Goal: Task Accomplishment & Management: Manage account settings

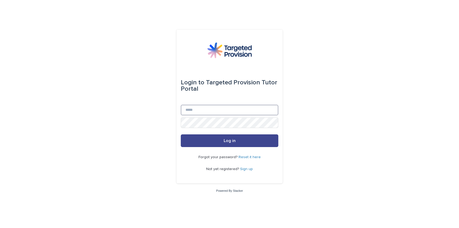
type input "**********"
click at [233, 142] on span "Log in" at bounding box center [230, 141] width 12 height 4
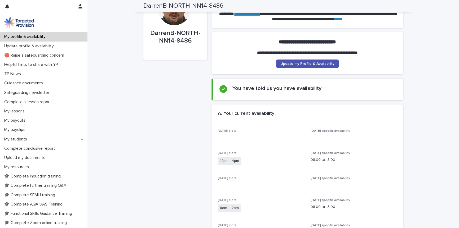
scroll to position [26, 0]
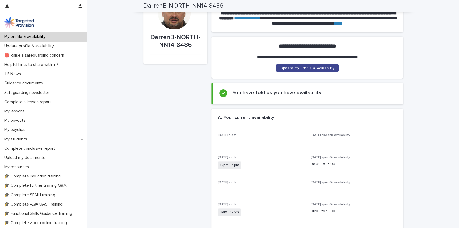
click at [312, 67] on span "Update my Profile & Availability" at bounding box center [307, 68] width 54 height 4
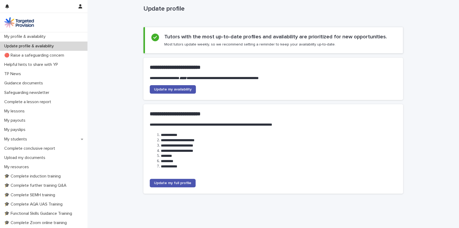
scroll to position [13, 0]
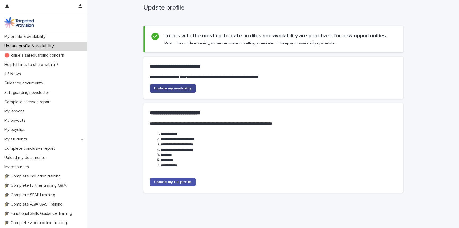
click at [178, 88] on span "Update my availability" at bounding box center [173, 89] width 38 height 4
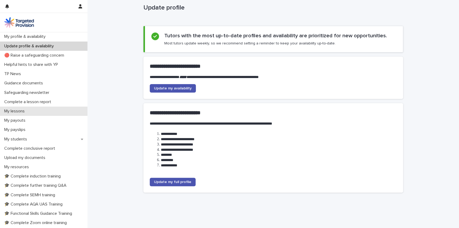
click at [19, 111] on p "My lessons" at bounding box center [15, 111] width 27 height 5
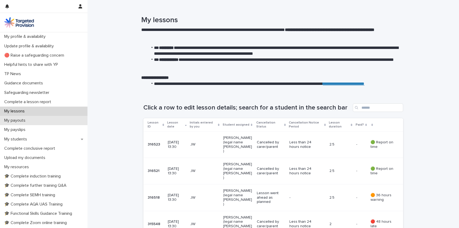
click at [19, 121] on p "My payouts" at bounding box center [16, 120] width 28 height 5
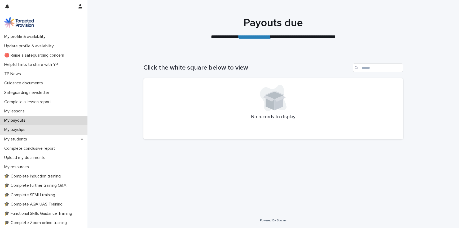
click at [19, 130] on p "My payslips" at bounding box center [16, 130] width 28 height 5
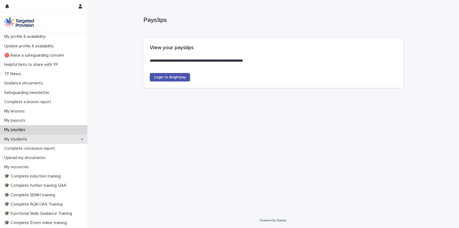
click at [19, 139] on p "My students" at bounding box center [16, 139] width 29 height 5
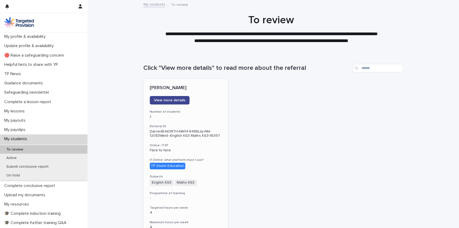
click at [172, 100] on span "View more details" at bounding box center [169, 101] width 31 height 4
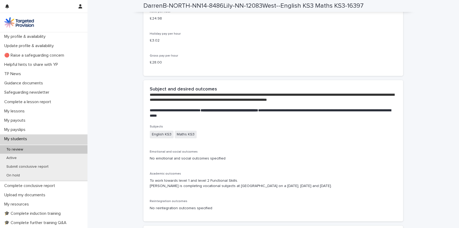
scroll to position [1040, 0]
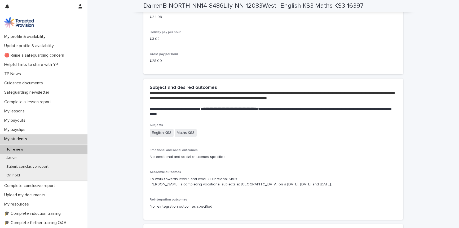
click at [187, 188] on p "To work towards level 1 and level 2 Functional Skills. Lily is completing vocat…" at bounding box center [273, 182] width 247 height 11
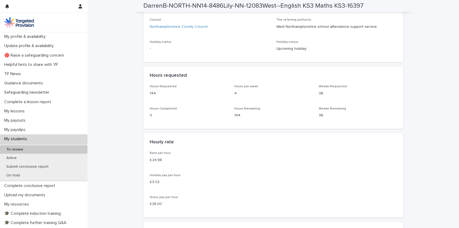
scroll to position [895, 0]
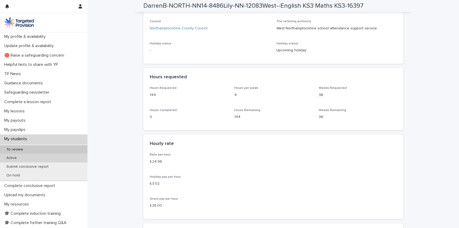
click at [12, 160] on p "Active" at bounding box center [11, 158] width 19 height 5
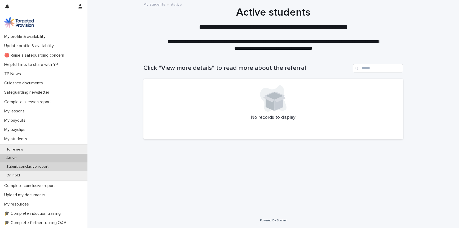
click at [14, 166] on p "Submit conclusive report" at bounding box center [27, 167] width 51 height 5
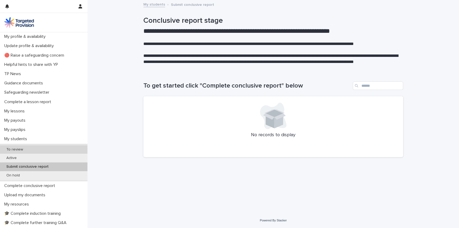
click at [14, 150] on p "To review" at bounding box center [14, 150] width 25 height 5
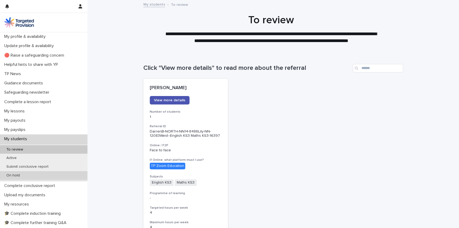
click at [13, 174] on p "On hold" at bounding box center [13, 176] width 22 height 5
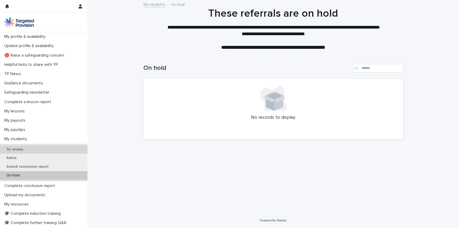
click at [16, 150] on p "To review" at bounding box center [14, 150] width 25 height 5
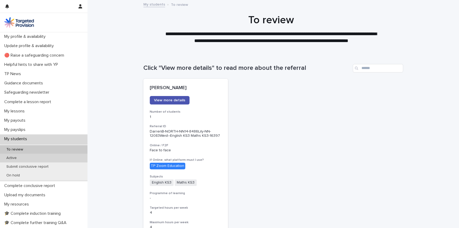
click at [11, 158] on p "Active" at bounding box center [11, 158] width 19 height 5
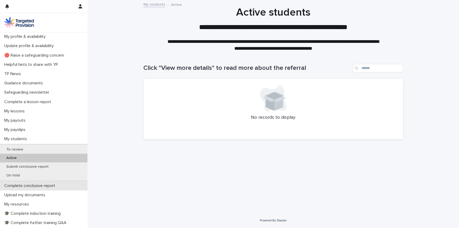
click at [17, 186] on p "Complete conclusive report" at bounding box center [30, 186] width 57 height 5
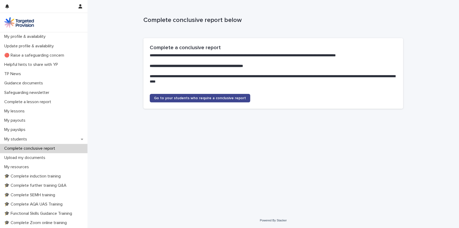
click at [184, 100] on link "Go to your students who require a conclusive report" at bounding box center [200, 98] width 100 height 8
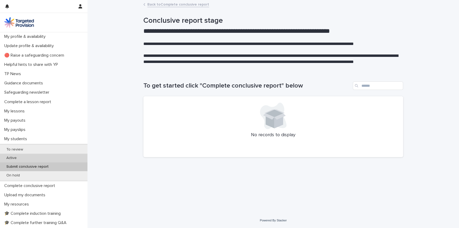
click at [12, 159] on p "Active" at bounding box center [11, 158] width 19 height 5
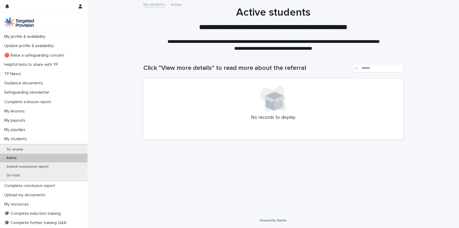
click at [10, 157] on p "Active" at bounding box center [11, 158] width 19 height 5
click at [14, 148] on p "To review" at bounding box center [14, 150] width 25 height 5
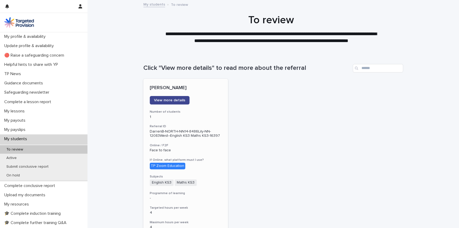
click at [166, 100] on span "View more details" at bounding box center [169, 101] width 31 height 4
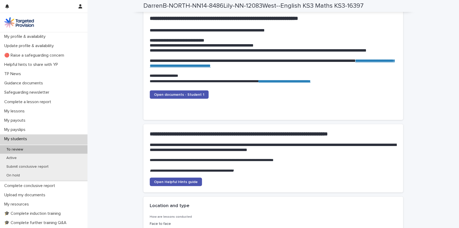
scroll to position [528, 0]
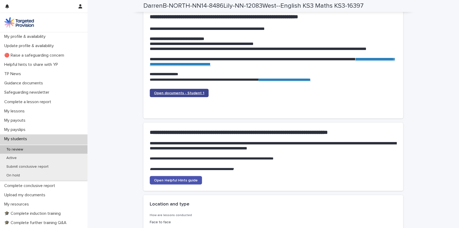
click at [164, 91] on span "Open documents - Student 1" at bounding box center [179, 93] width 50 height 4
